Goal: Task Accomplishment & Management: Use online tool/utility

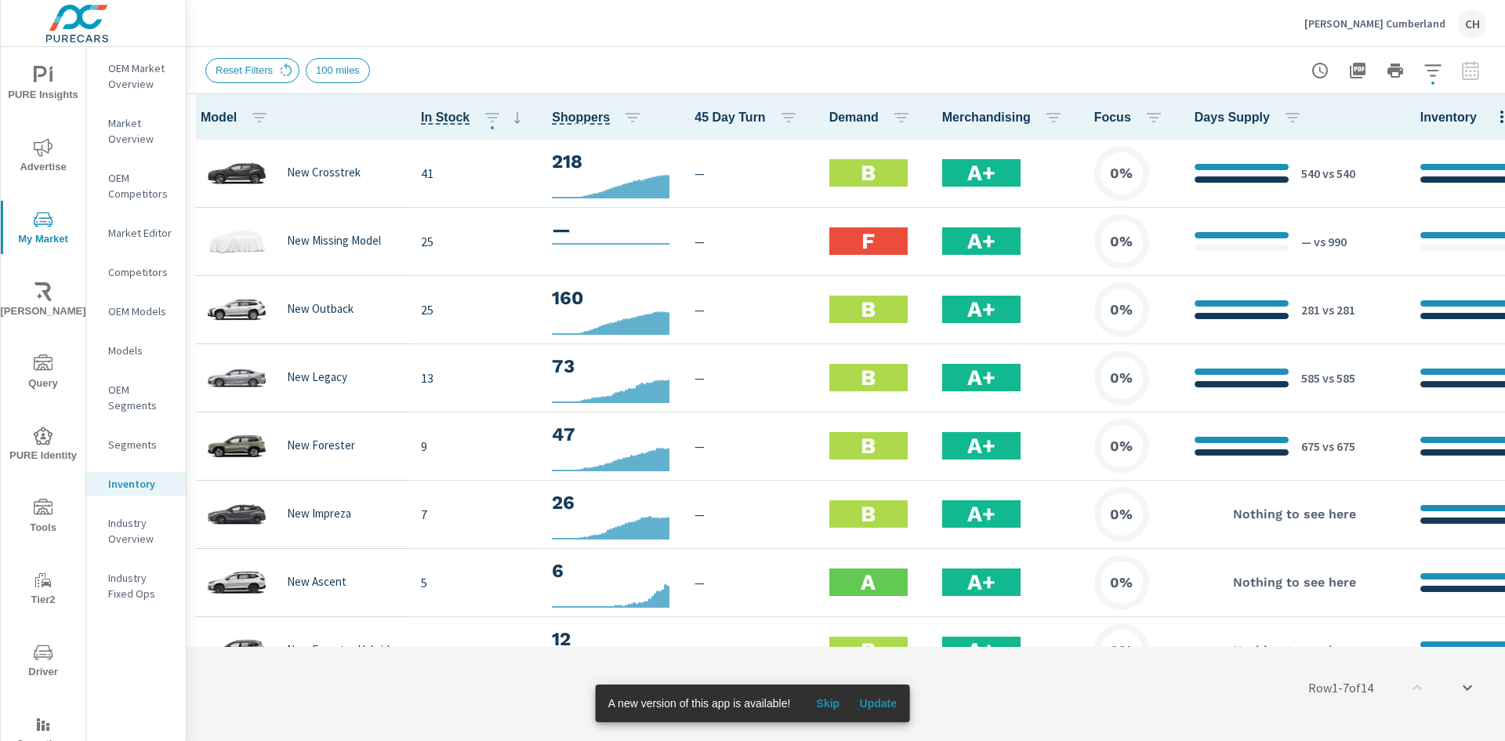
scroll to position [1, 0]
click at [1500, 121] on icon "button" at bounding box center [1501, 117] width 3 height 13
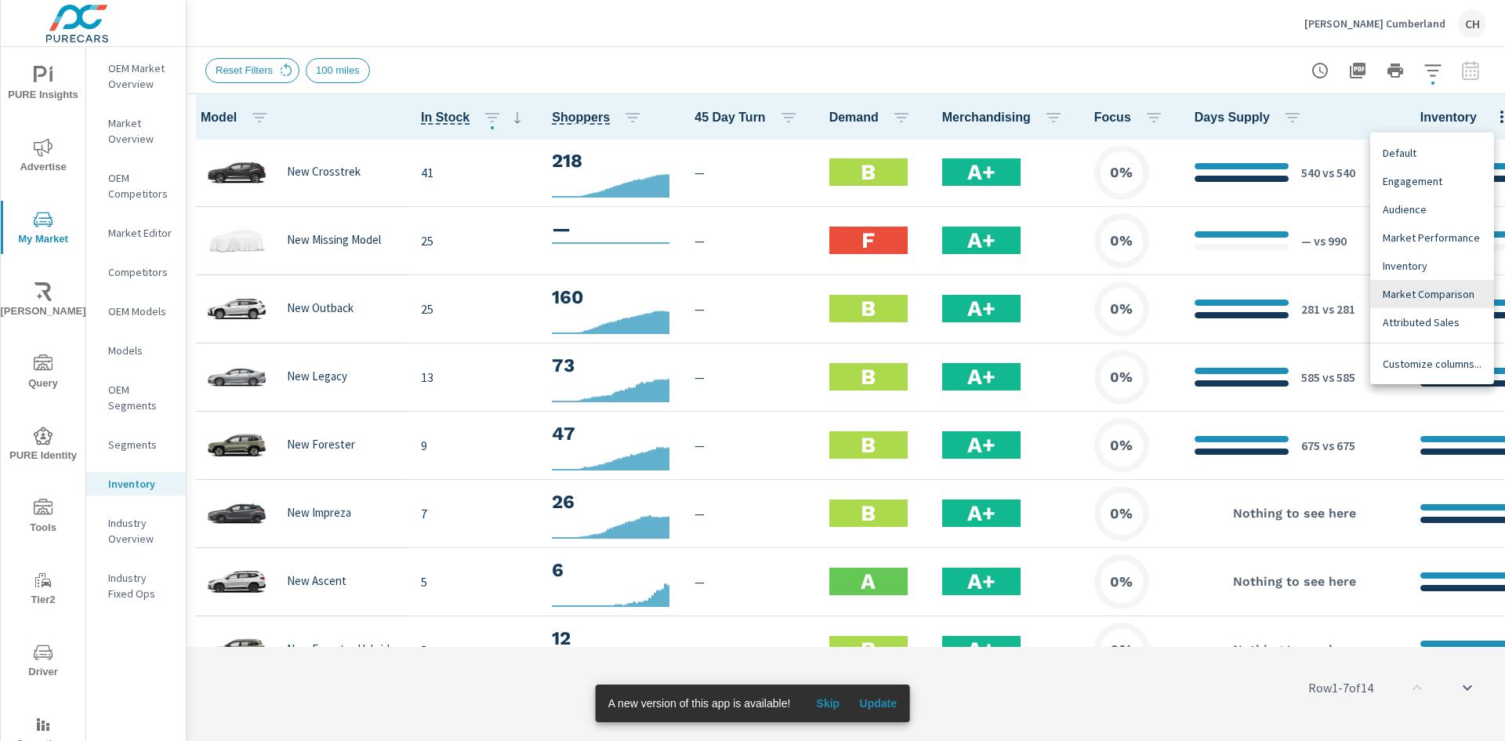
click at [1424, 288] on span "Market Comparison" at bounding box center [1432, 294] width 99 height 16
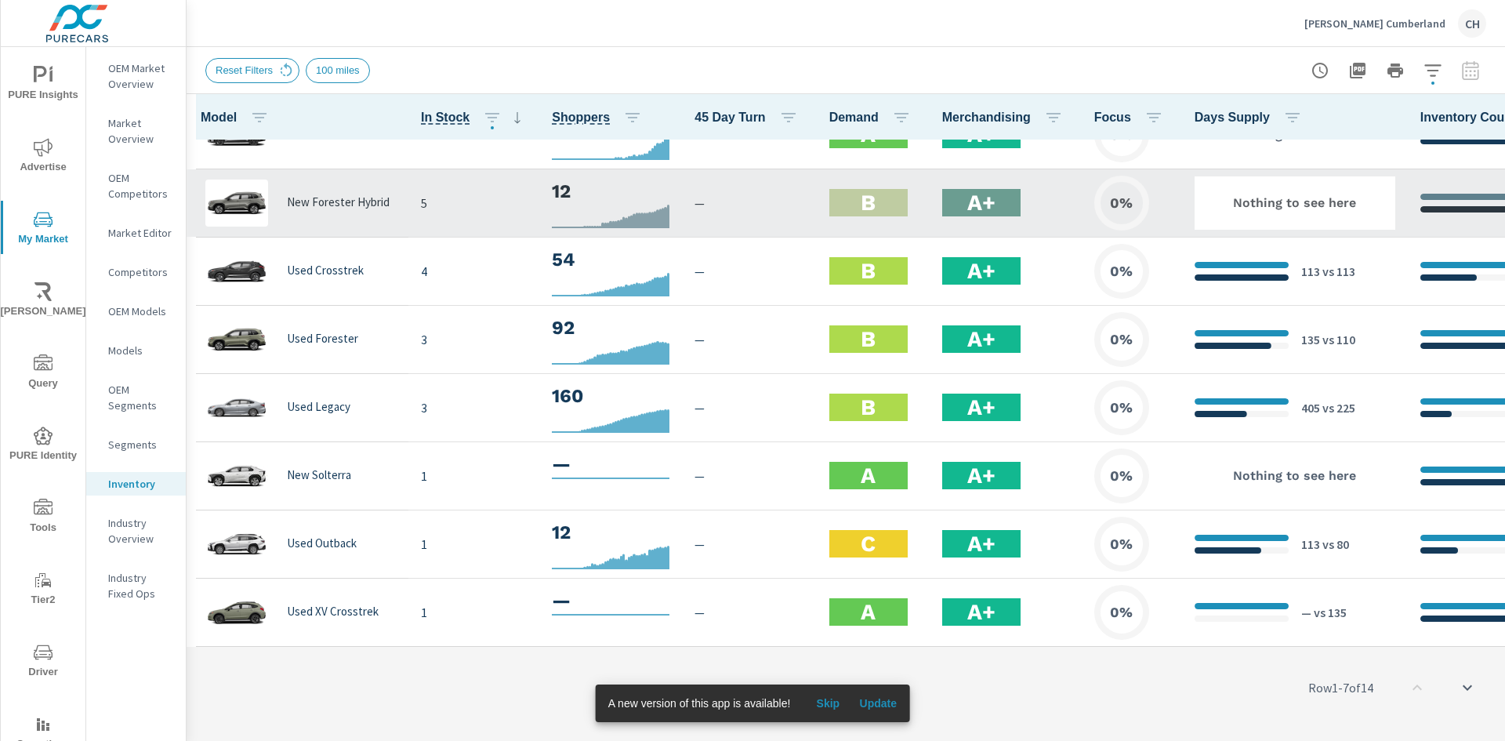
scroll to position [459, 0]
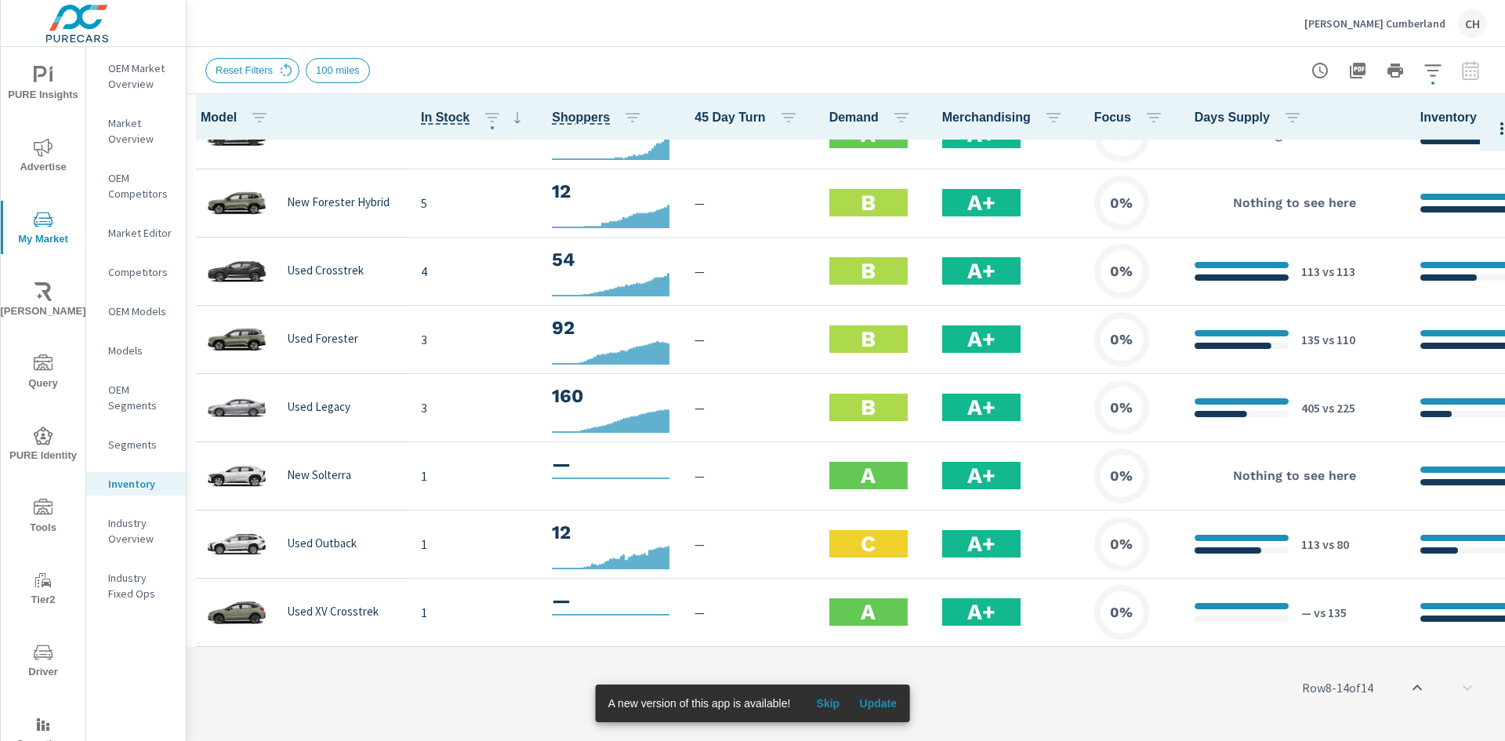
drag, startPoint x: 995, startPoint y: 642, endPoint x: 1026, endPoint y: 640, distance: 31.4
click at [1026, 640] on div "Model In Stock Shoppers 45 Day Turn Demand Merchandising Focus Days Supply Inve…" at bounding box center [846, 417] width 1319 height 647
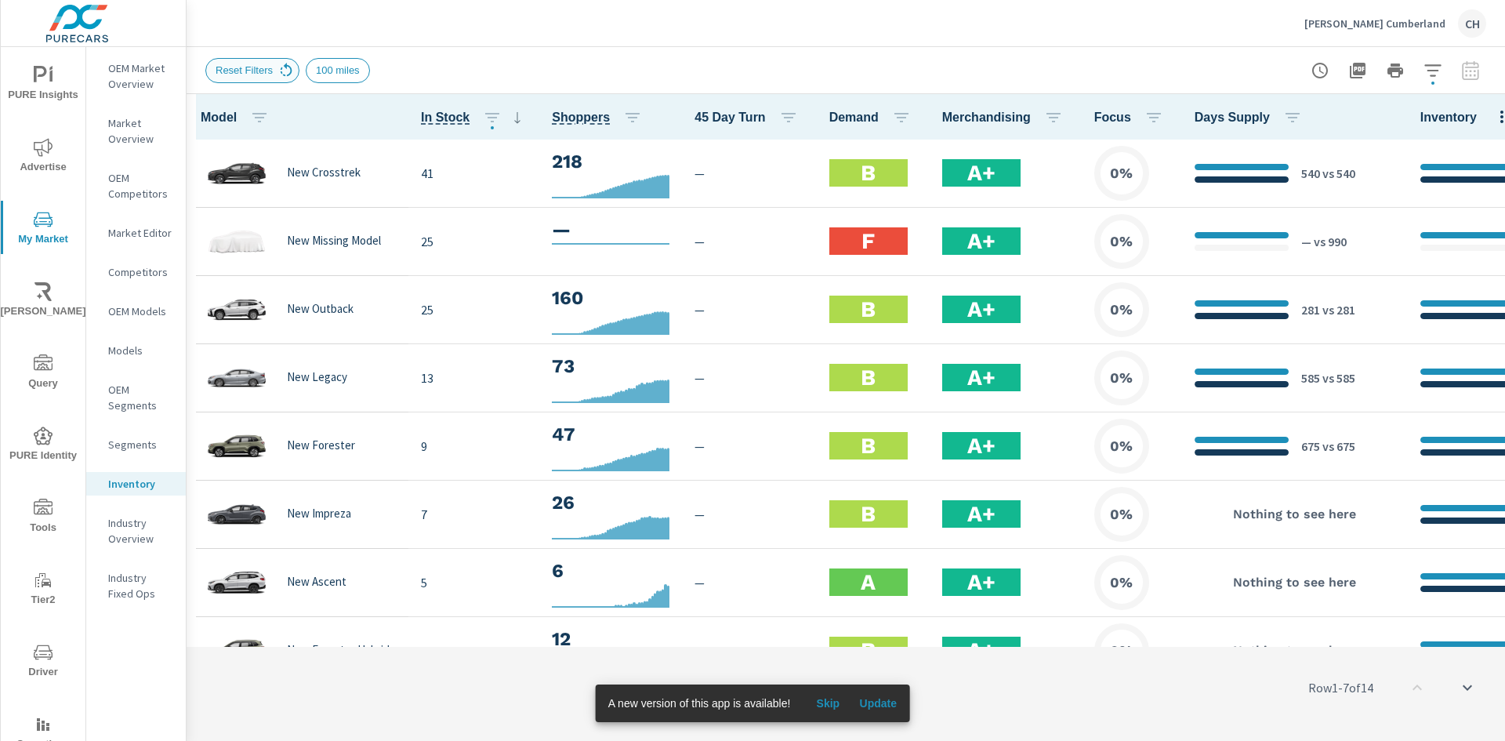
click at [282, 67] on icon at bounding box center [287, 68] width 12 height 13
click at [887, 700] on span "Update" at bounding box center [878, 703] width 38 height 14
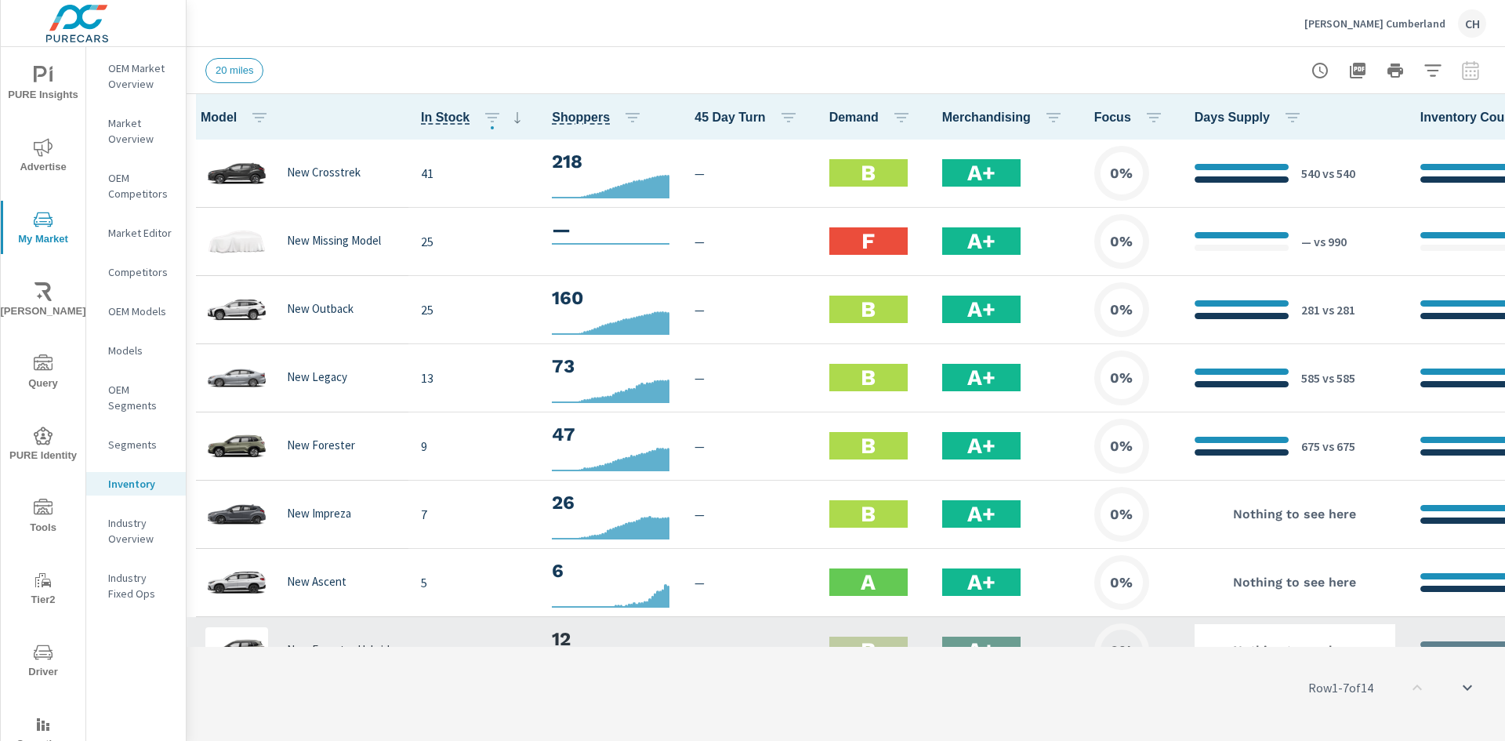
scroll to position [1, 0]
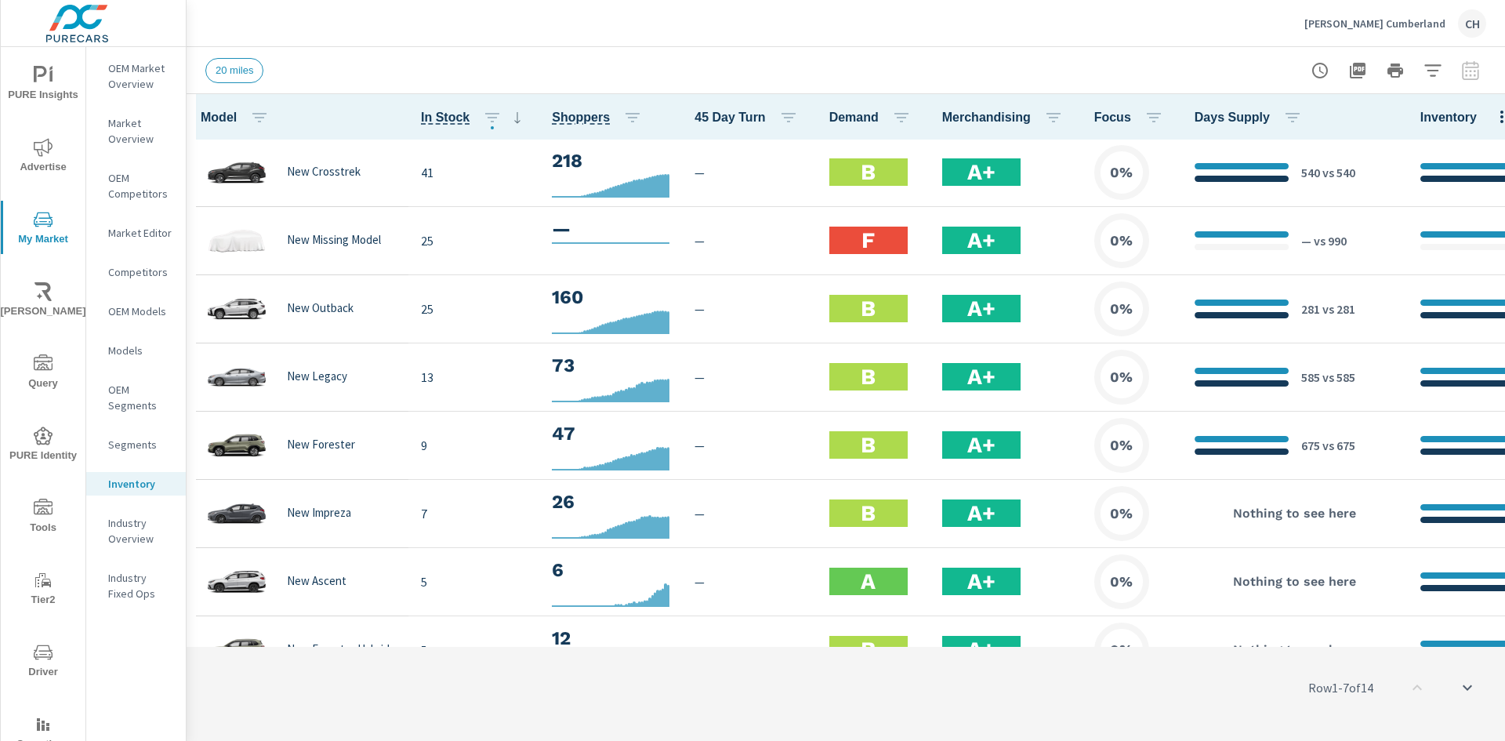
drag, startPoint x: 933, startPoint y: 640, endPoint x: 1017, endPoint y: 642, distance: 83.9
click at [1023, 642] on div "Row 1 - 7 of 14" at bounding box center [846, 687] width 1319 height 94
click at [1373, 29] on p "[PERSON_NAME] Cumberland" at bounding box center [1374, 23] width 141 height 14
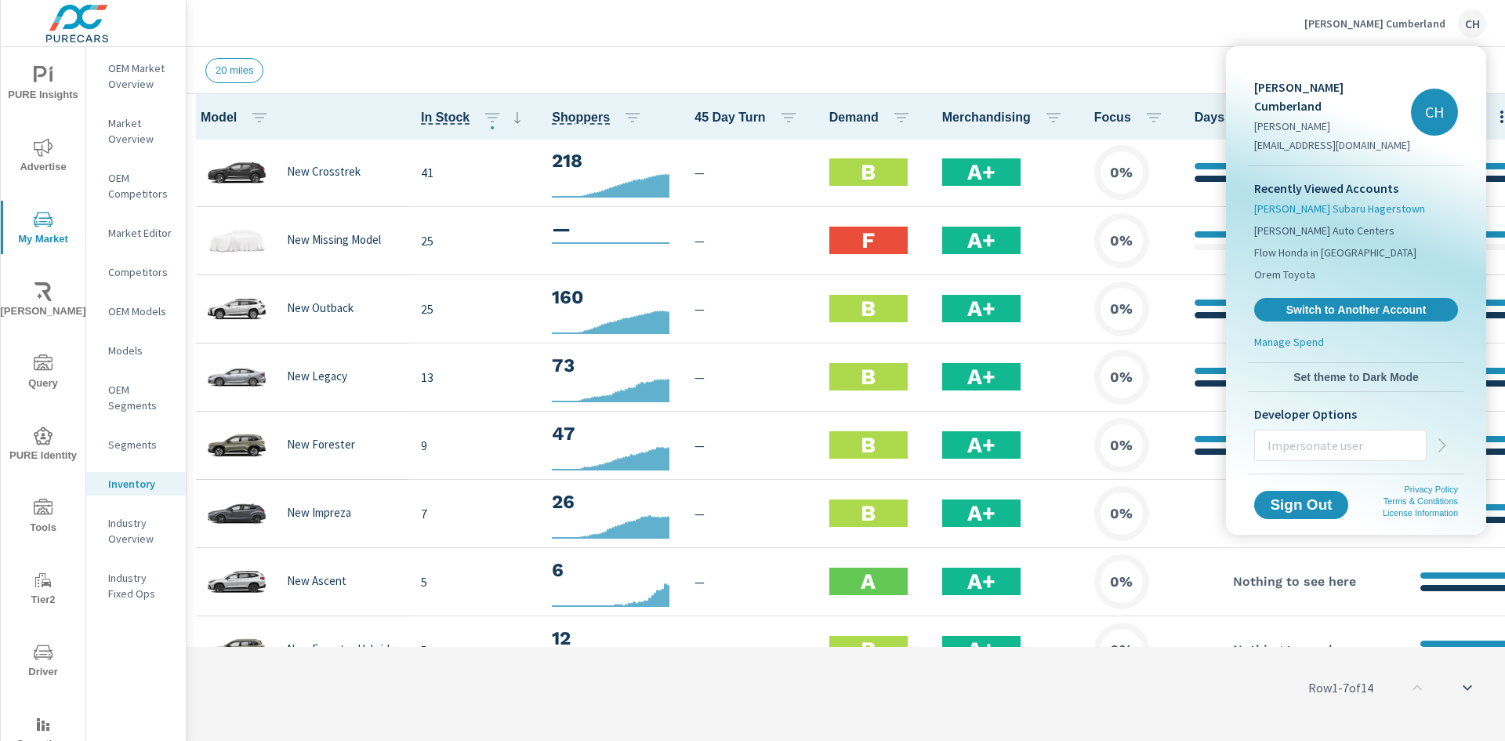
click at [1322, 201] on span "Sheehy Subaru Hagerstown" at bounding box center [1339, 209] width 171 height 16
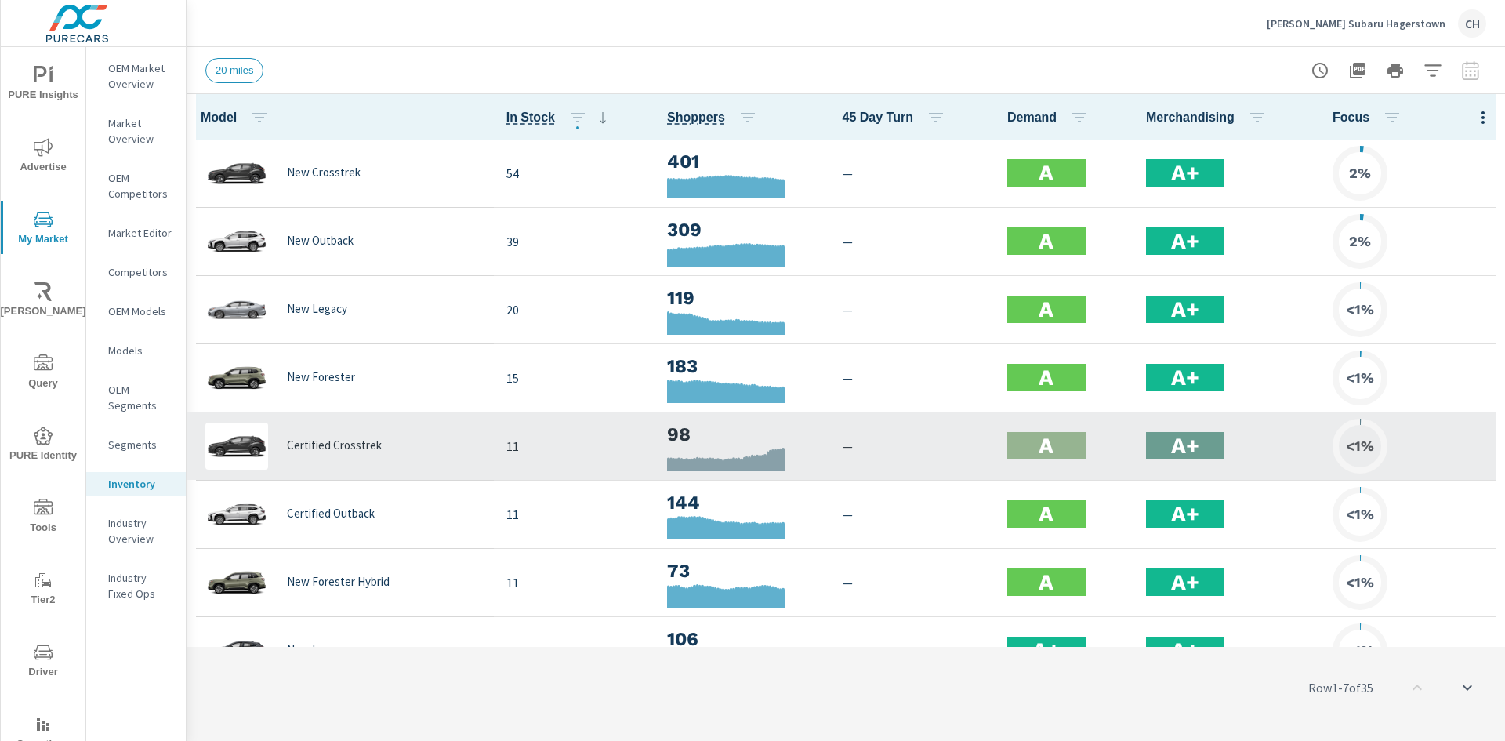
scroll to position [1, 0]
